Goal: Task Accomplishment & Management: Use online tool/utility

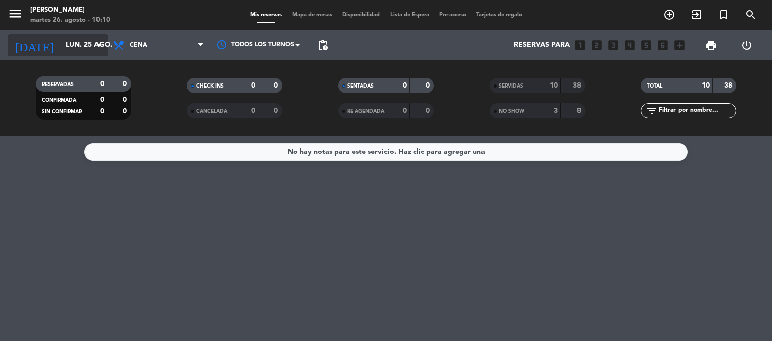
click at [83, 46] on input "lun. 25 ago." at bounding box center [108, 45] width 95 height 18
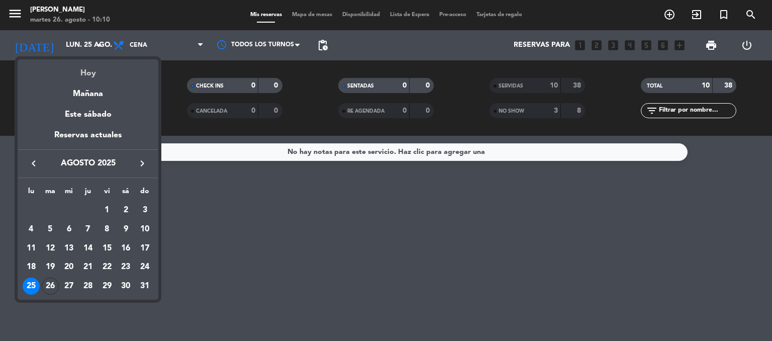
click at [99, 74] on div "Hoy" at bounding box center [88, 69] width 141 height 21
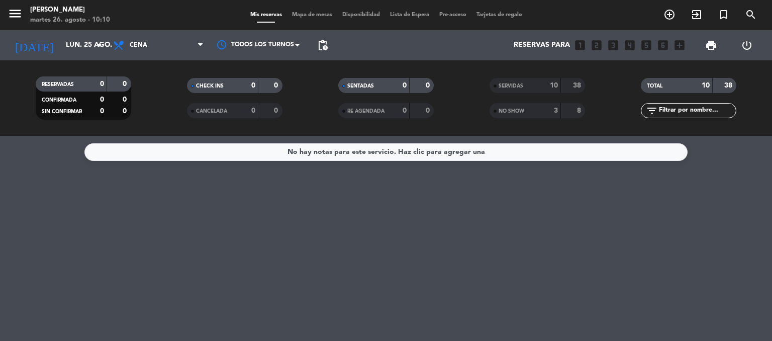
type input "[DATE]"
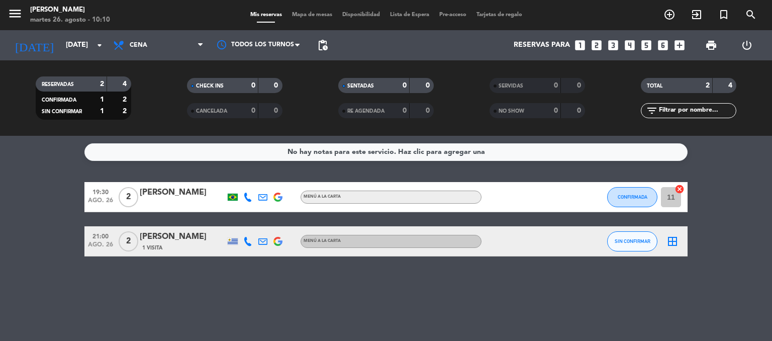
click at [673, 242] on icon "border_all" at bounding box center [672, 241] width 12 height 12
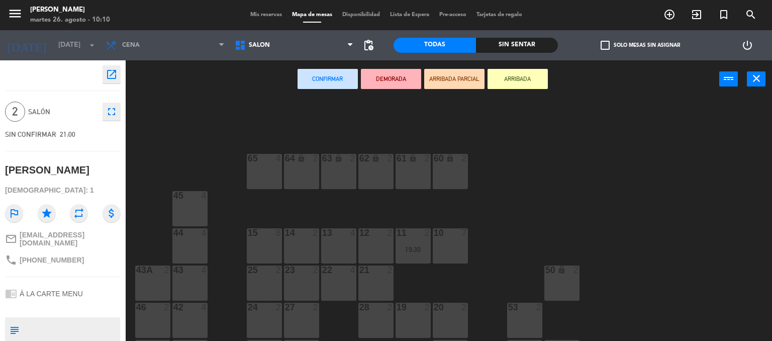
click at [328, 280] on div "22 4" at bounding box center [338, 282] width 35 height 35
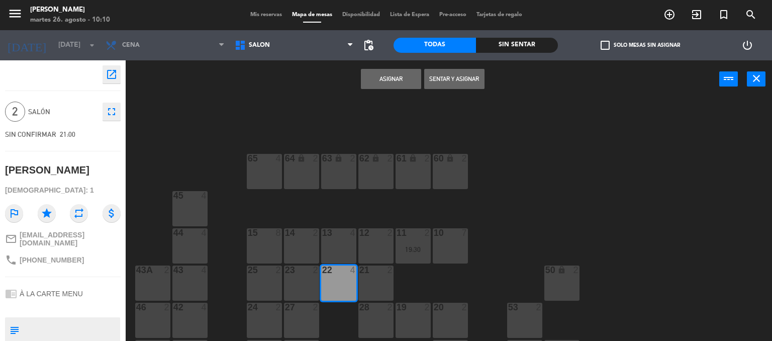
click at [376, 76] on button "Asignar" at bounding box center [391, 79] width 60 height 20
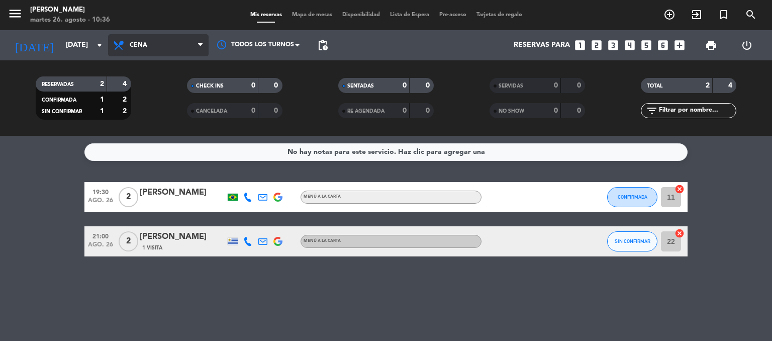
click at [154, 49] on span "Cena" at bounding box center [158, 45] width 100 height 22
click at [145, 91] on div "menu [PERSON_NAME][DATE] 26. agosto - 10:36 Mis reservas Mapa de mesas Disponib…" at bounding box center [386, 68] width 772 height 136
